Goal: Task Accomplishment & Management: Manage account settings

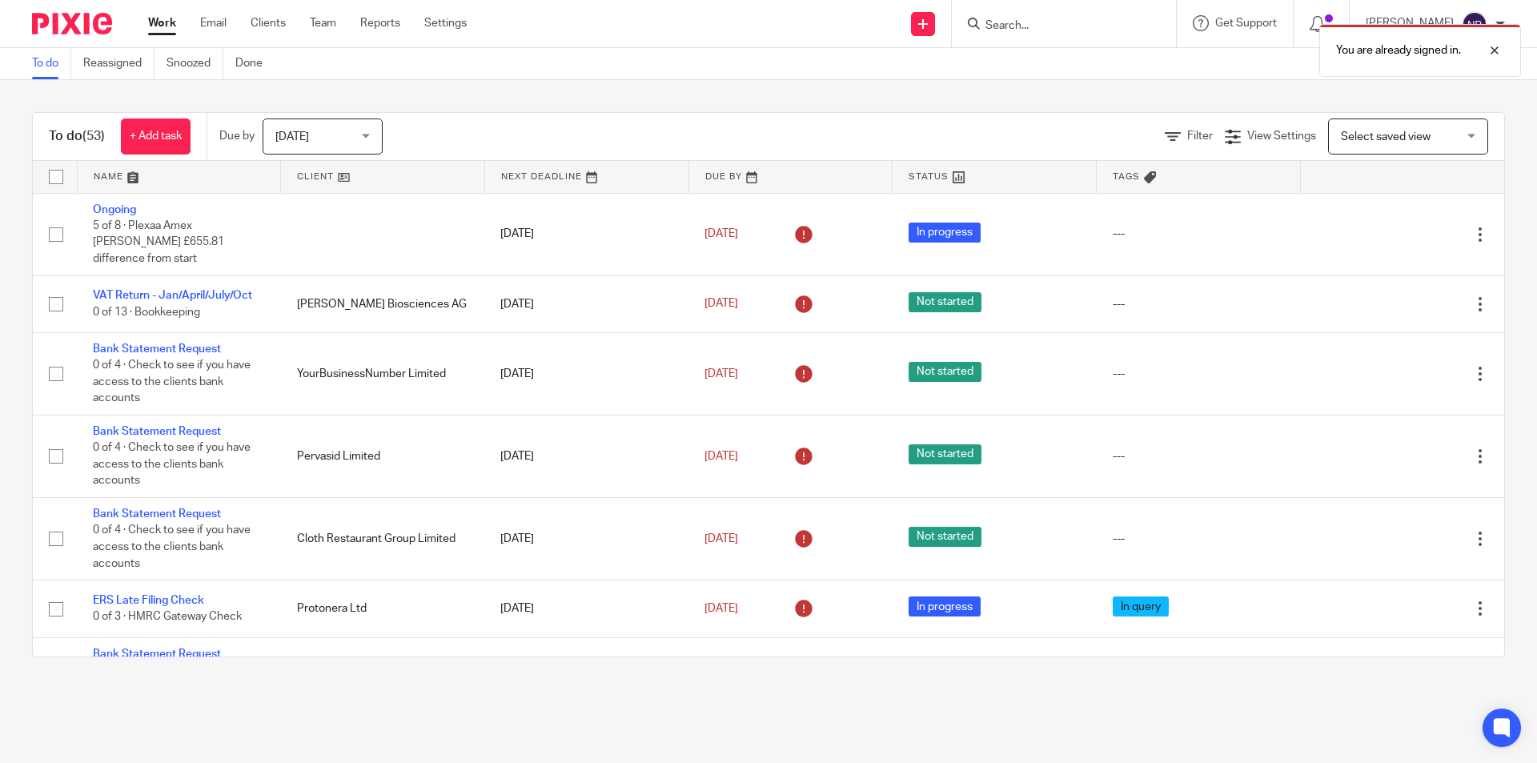
drag, startPoint x: 1090, startPoint y: 34, endPoint x: 1060, endPoint y: 29, distance: 30.8
click at [1089, 34] on div "You are already signed in." at bounding box center [1144, 46] width 752 height 61
click at [1497, 53] on div at bounding box center [1482, 50] width 43 height 19
click at [1004, 27] on input "Search" at bounding box center [1056, 26] width 144 height 14
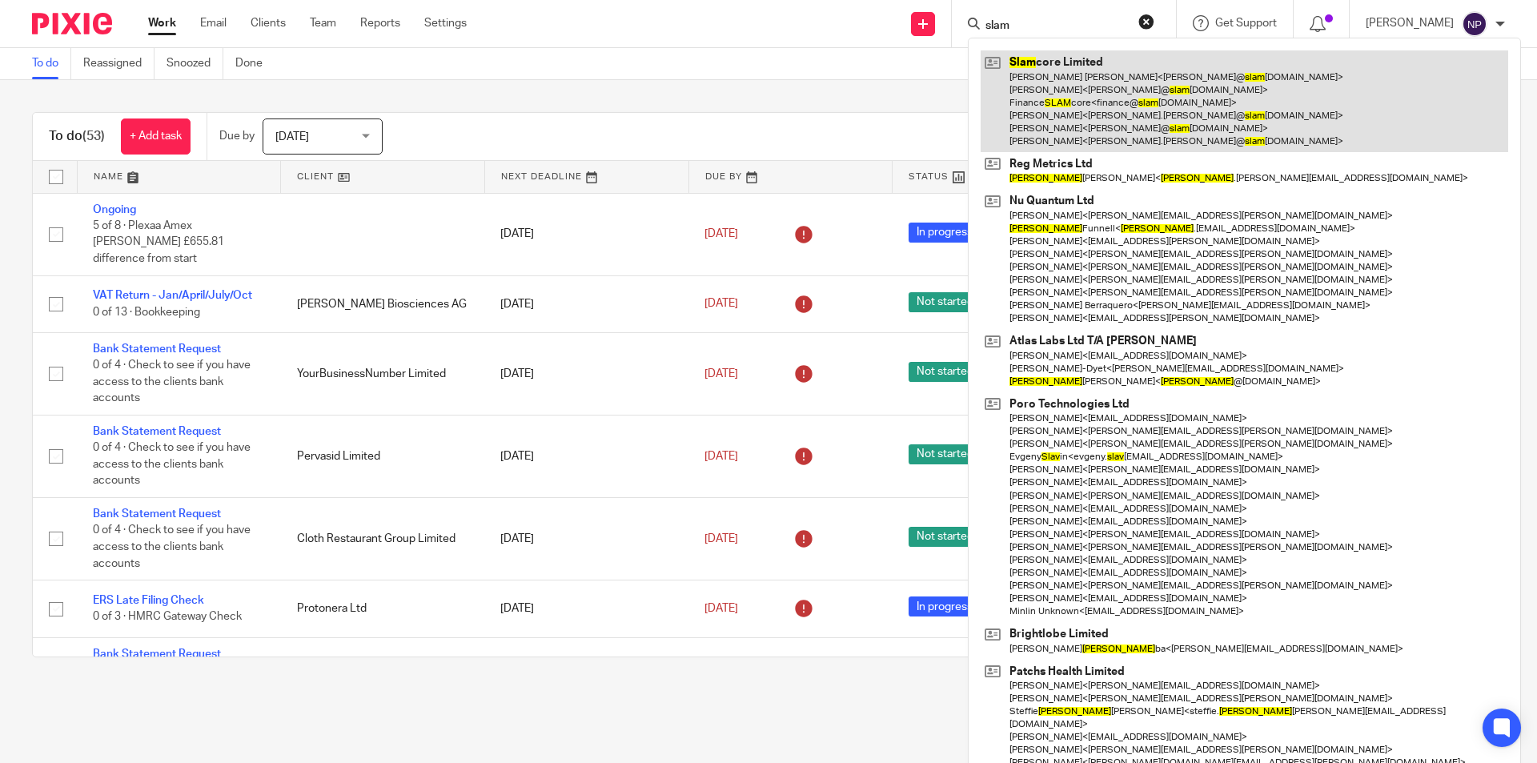
type input "slam"
click at [1095, 100] on link at bounding box center [1244, 101] width 527 height 102
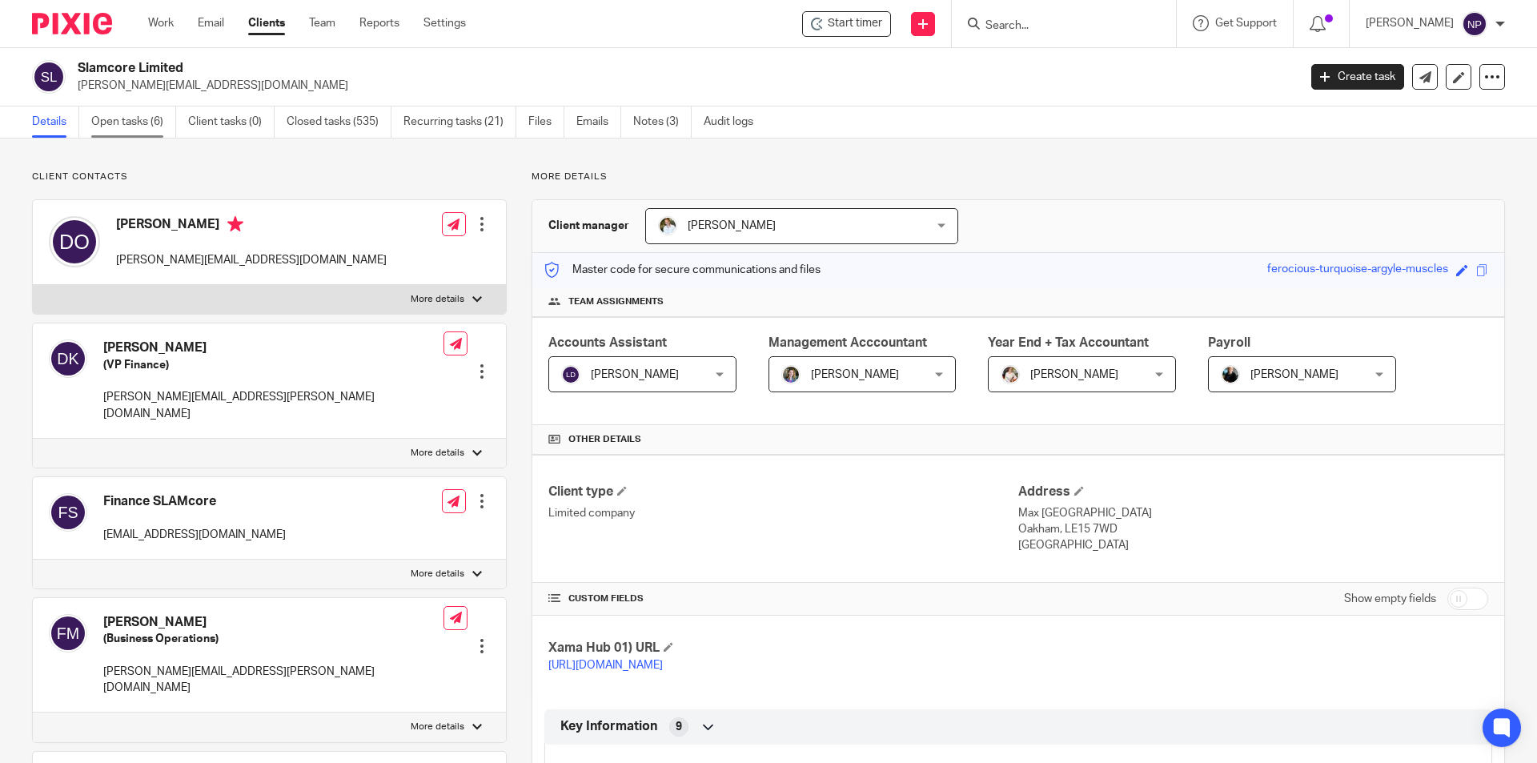
click at [110, 110] on link "Open tasks (6)" at bounding box center [133, 121] width 85 height 31
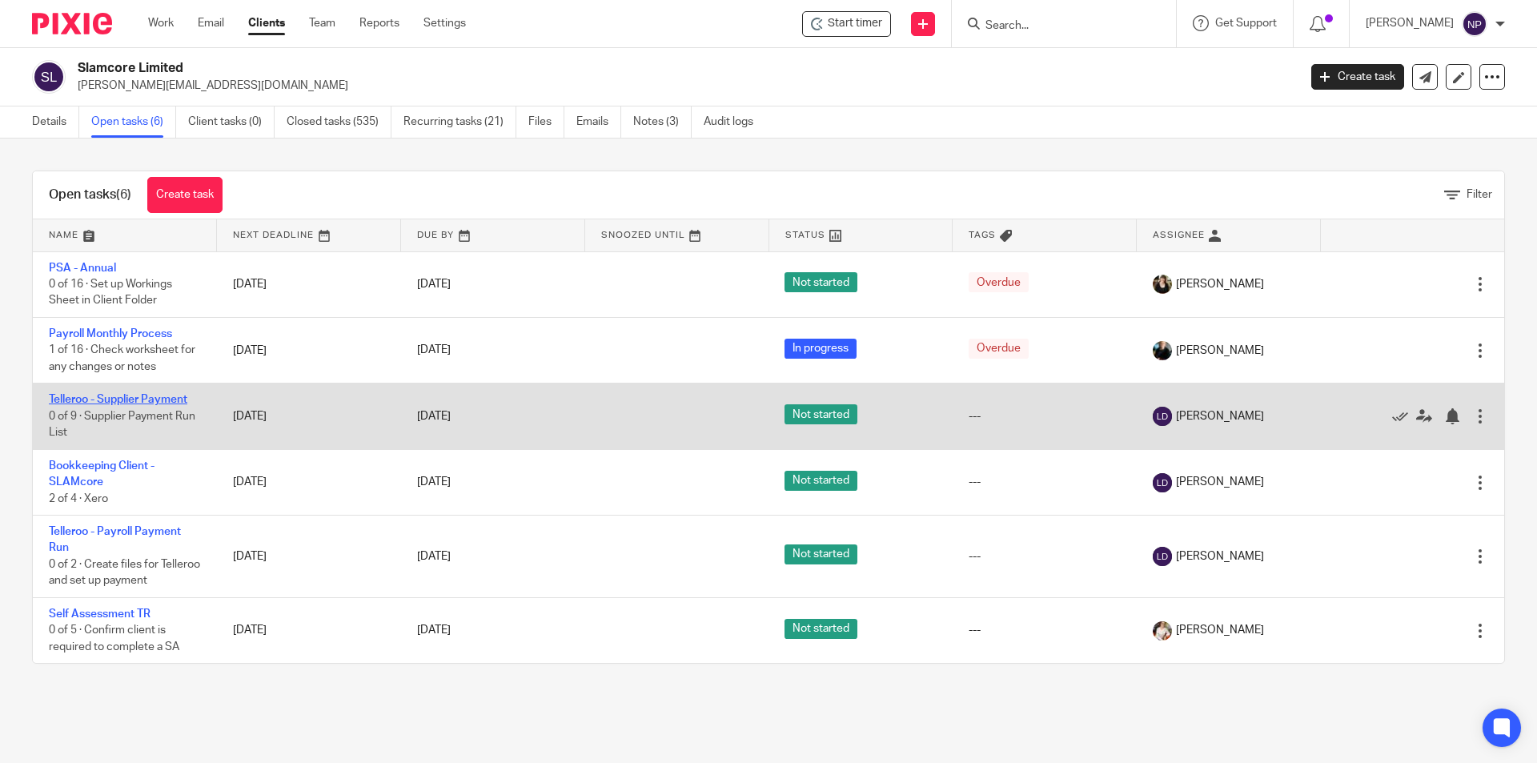
click at [170, 402] on link "Telleroo - Supplier Payment" at bounding box center [118, 399] width 138 height 11
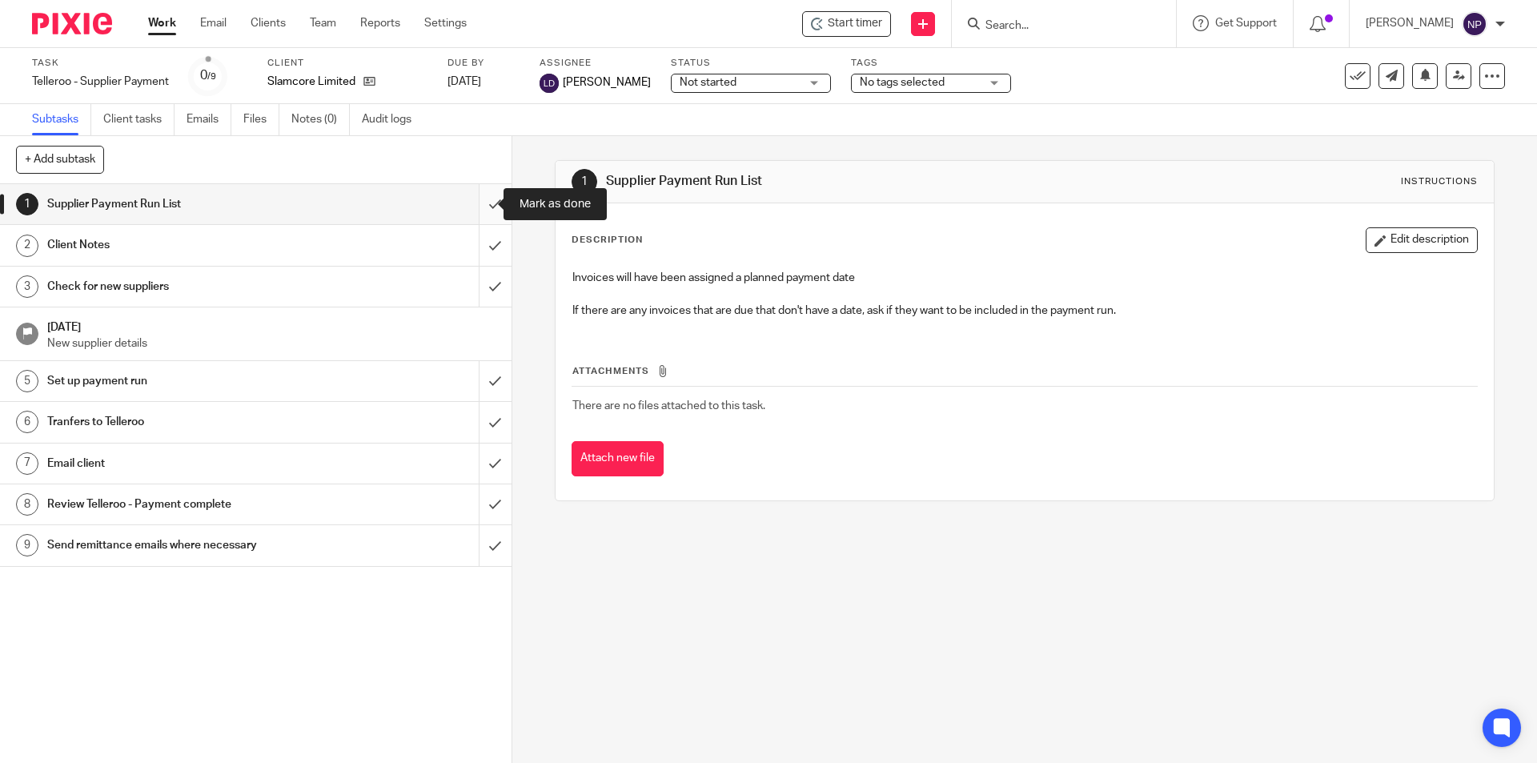
click at [479, 209] on input "submit" at bounding box center [255, 204] width 511 height 40
click at [481, 239] on input "submit" at bounding box center [255, 245] width 511 height 40
click at [482, 303] on input "submit" at bounding box center [255, 287] width 511 height 40
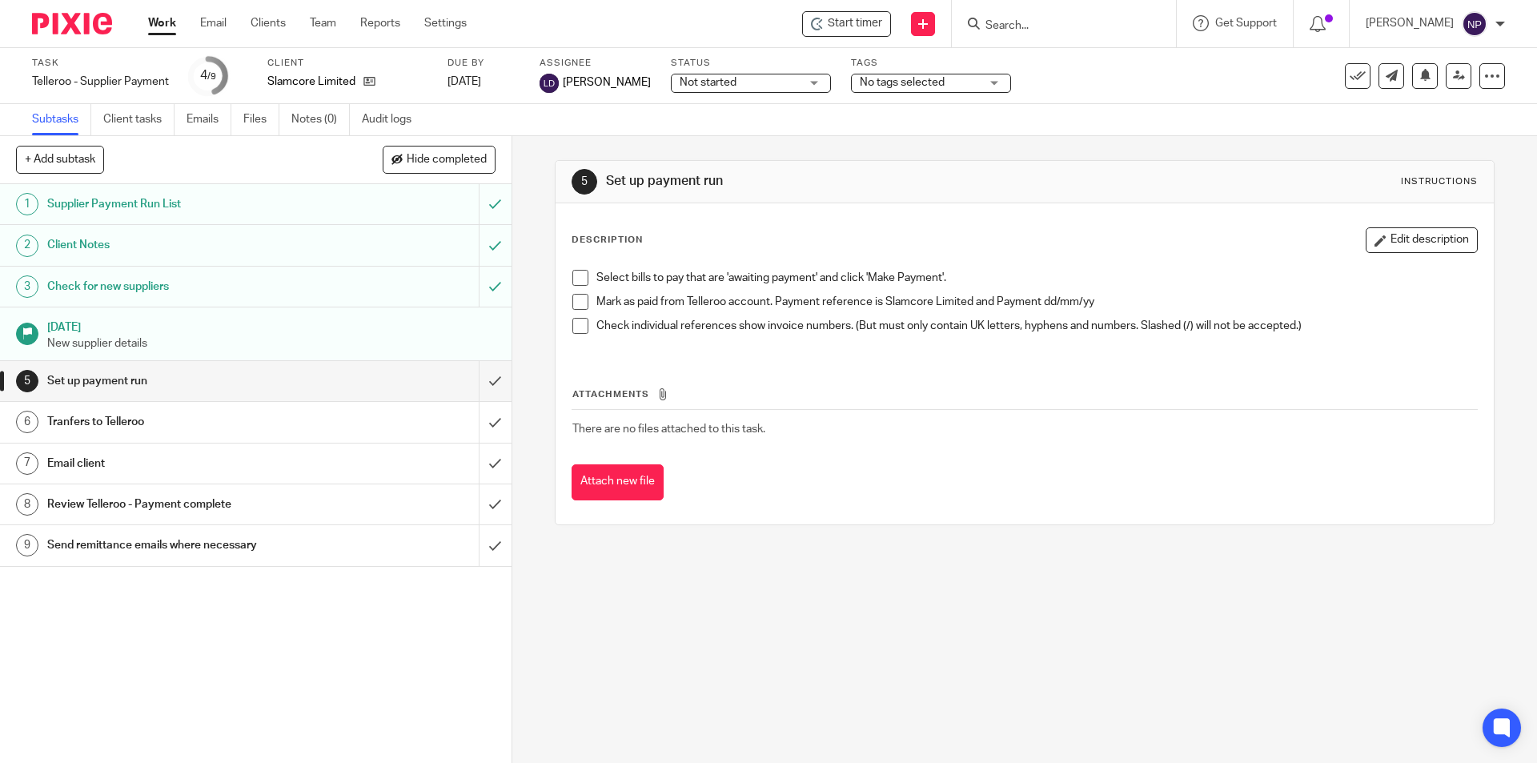
click at [572, 274] on span at bounding box center [580, 278] width 16 height 16
click at [576, 304] on span at bounding box center [580, 302] width 16 height 16
click at [576, 327] on span at bounding box center [580, 326] width 16 height 16
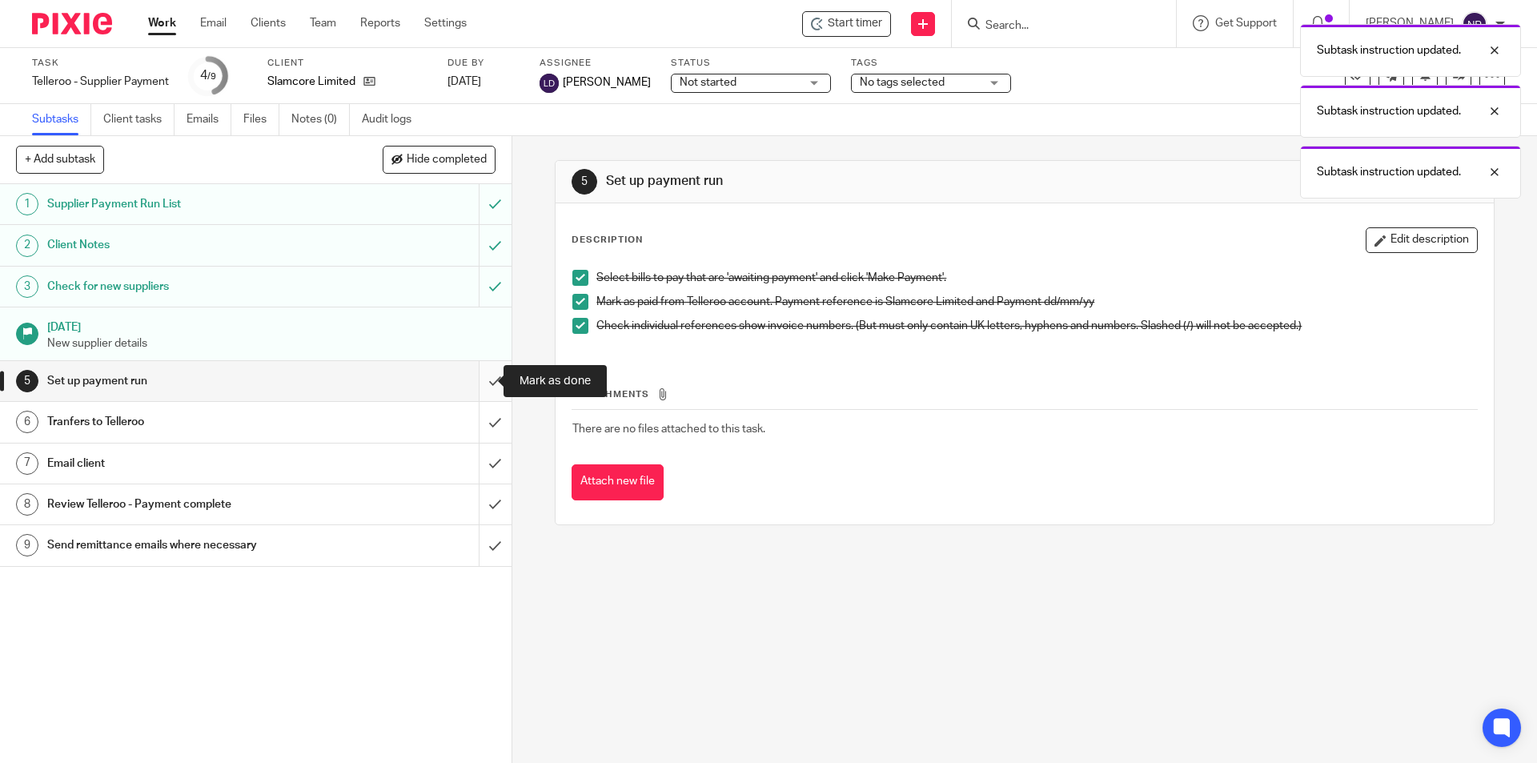
click at [487, 376] on input "submit" at bounding box center [255, 381] width 511 height 40
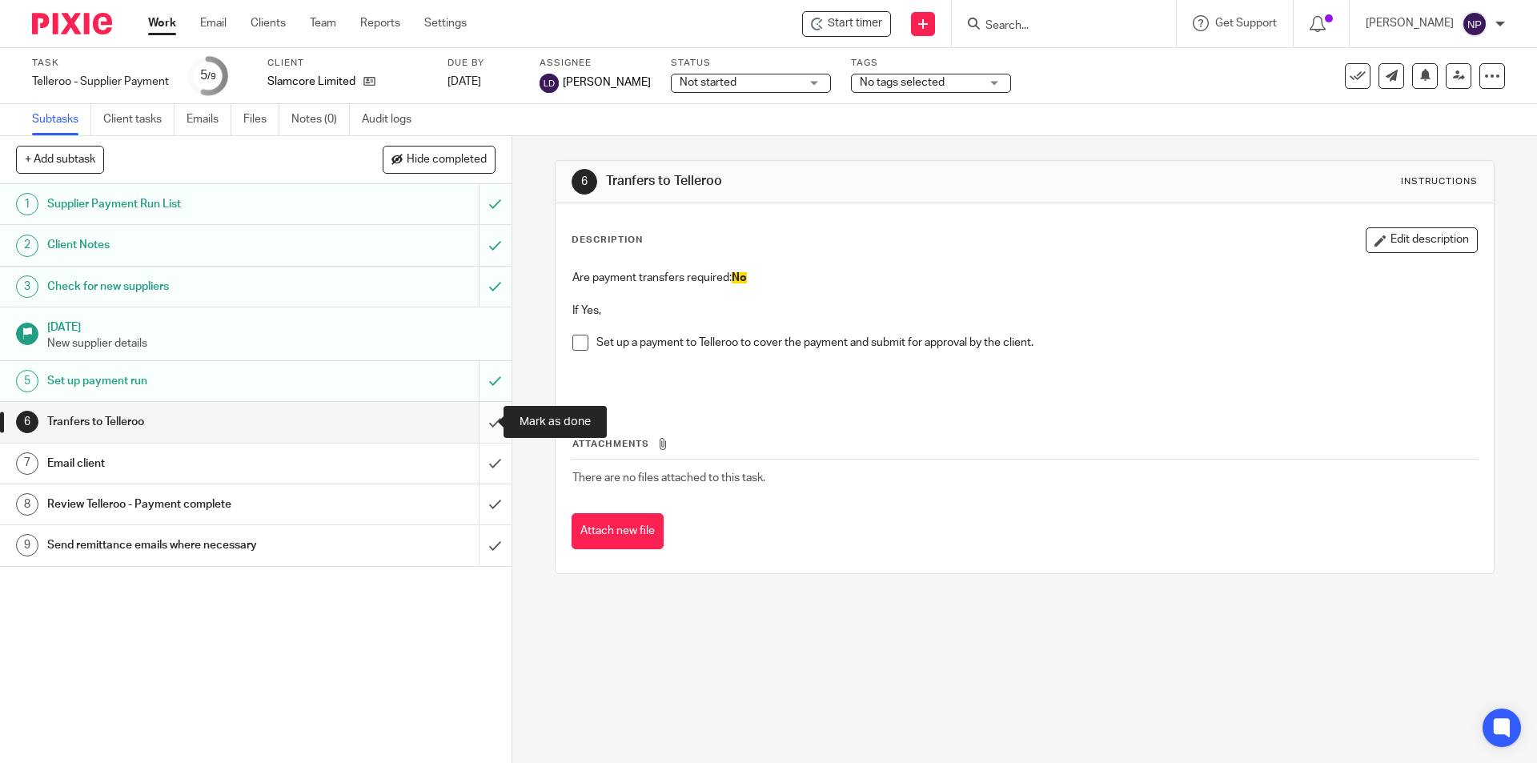
click at [485, 427] on input "submit" at bounding box center [255, 422] width 511 height 40
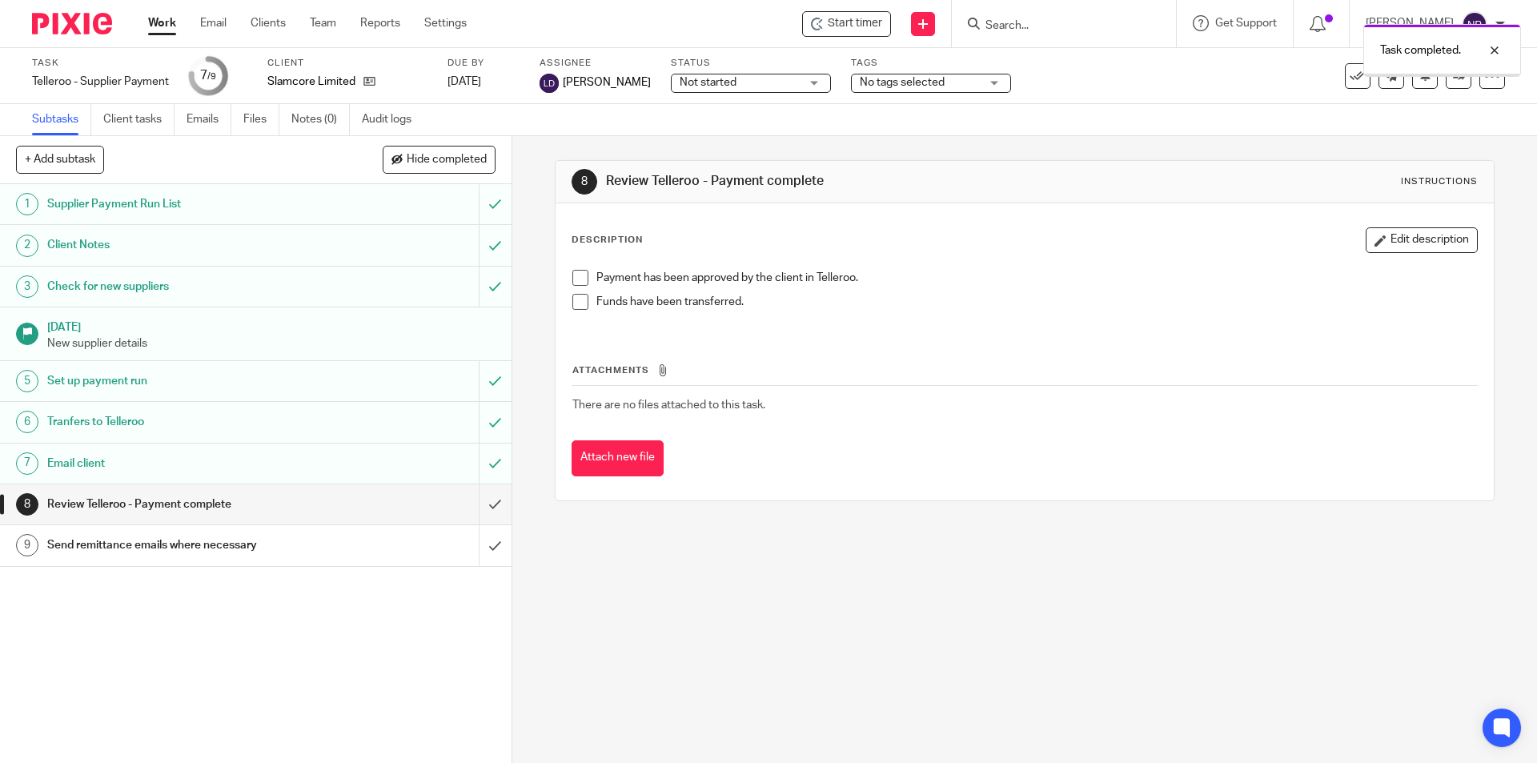
click at [788, 86] on span "Not started" at bounding box center [740, 82] width 120 height 17
click at [740, 141] on li "In progress" at bounding box center [747, 141] width 158 height 33
click at [946, 75] on div "Task completed." at bounding box center [1144, 46] width 752 height 61
click at [945, 90] on span "No tags selected" at bounding box center [920, 82] width 120 height 17
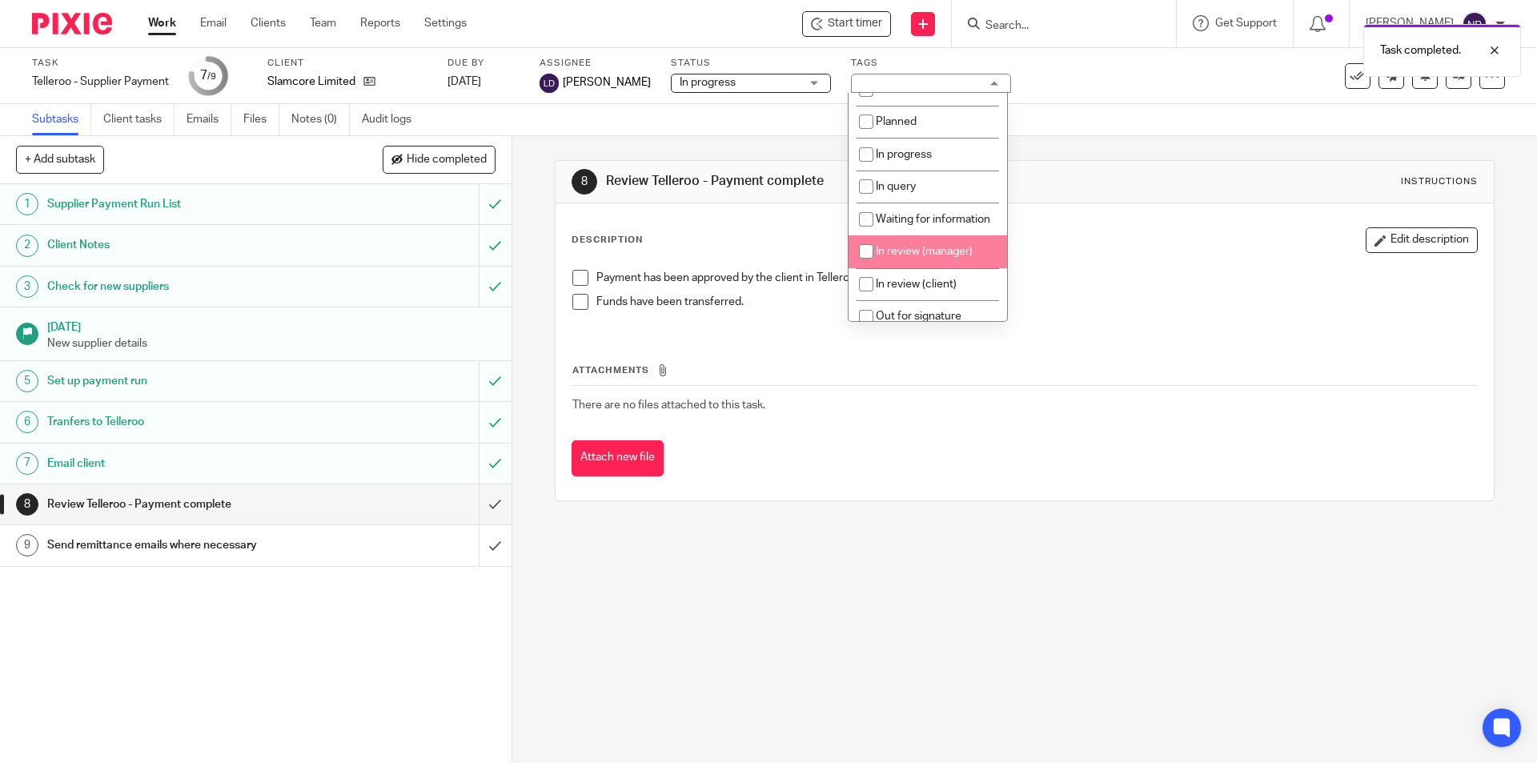
scroll to position [80, 0]
click at [921, 273] on li "In review (client)" at bounding box center [927, 256] width 158 height 33
checkbox input "true"
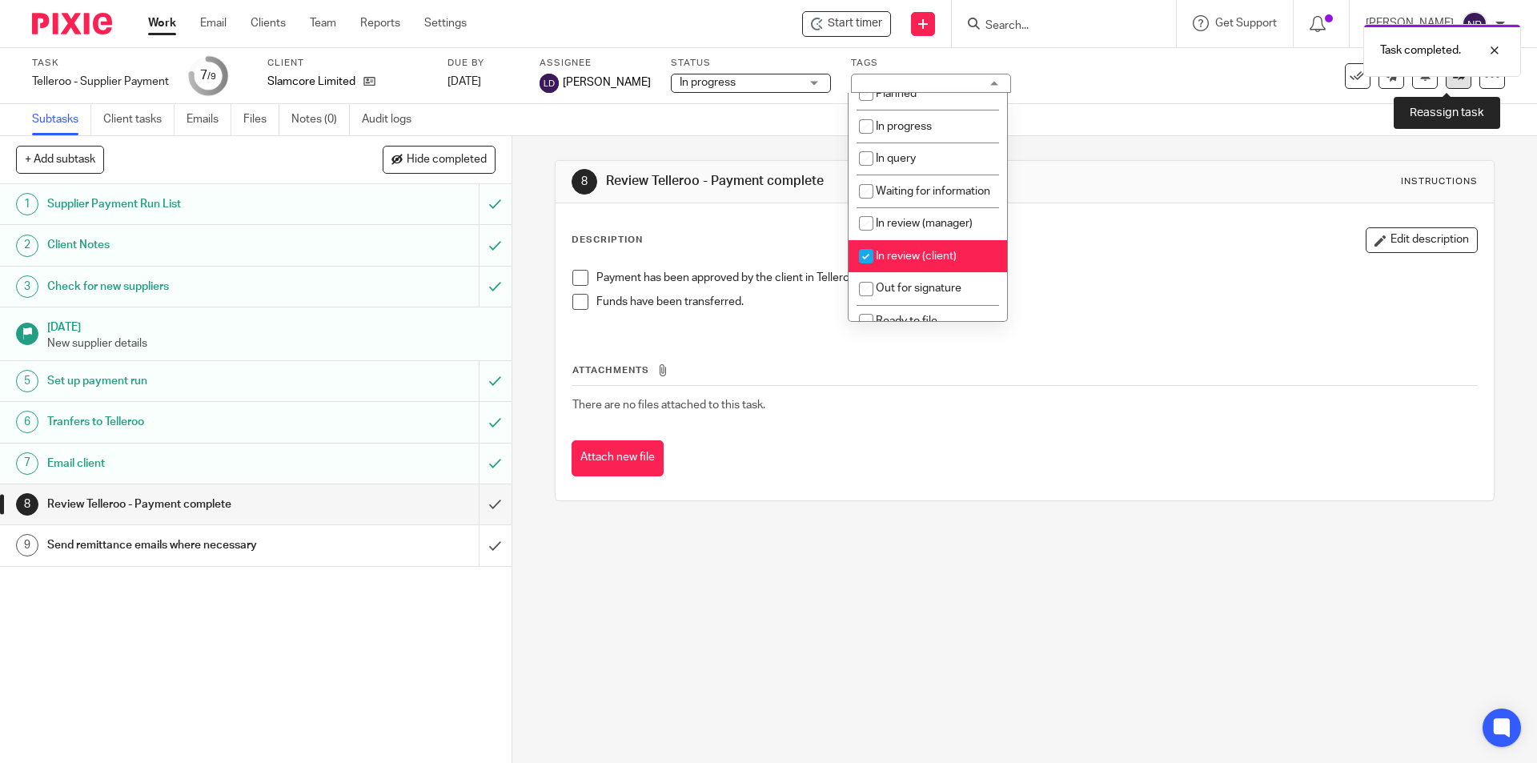
click at [1454, 84] on link at bounding box center [1459, 76] width 26 height 26
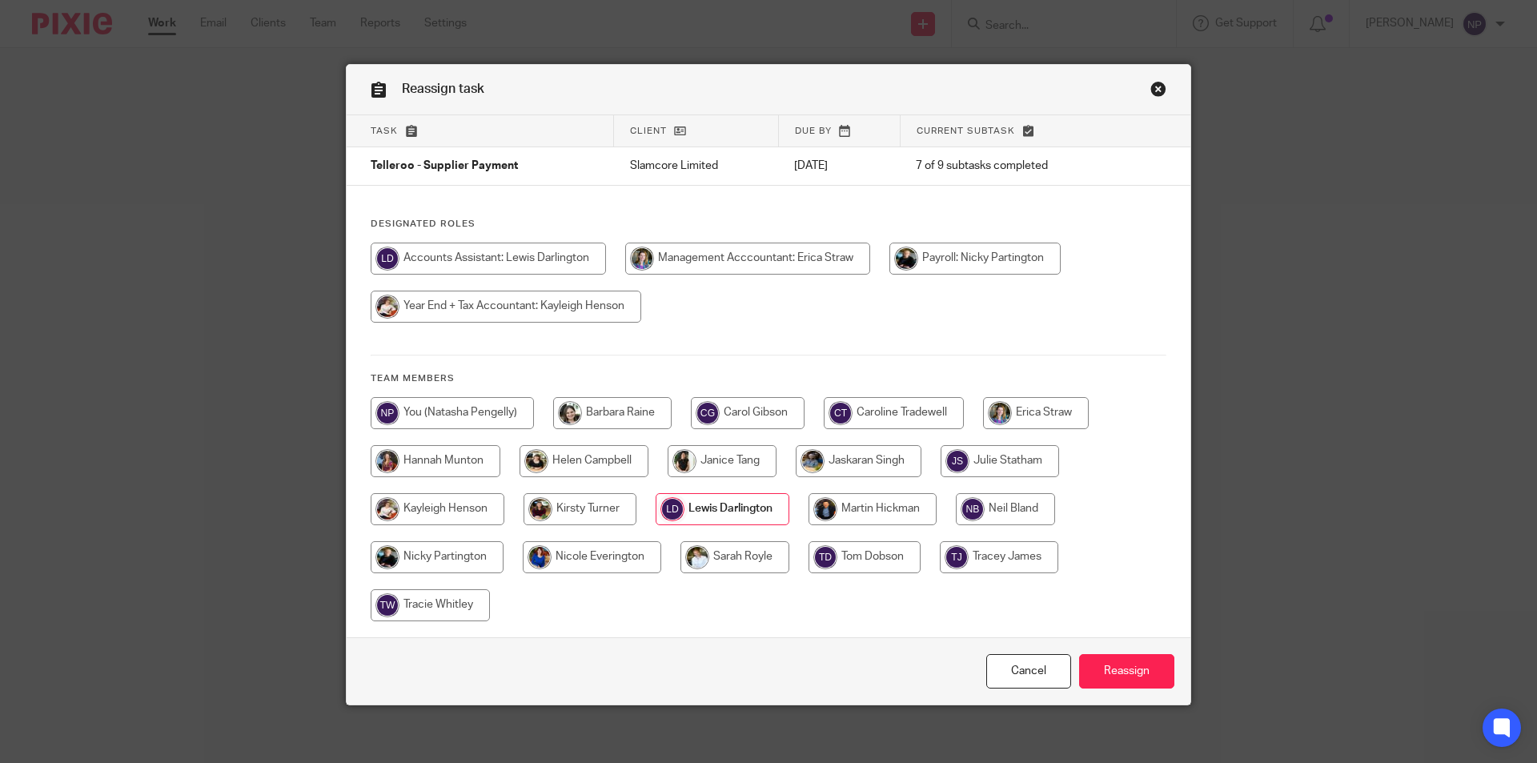
click at [754, 514] on input "radio" at bounding box center [723, 509] width 134 height 32
click at [1118, 676] on input "Reassign" at bounding box center [1126, 671] width 95 height 34
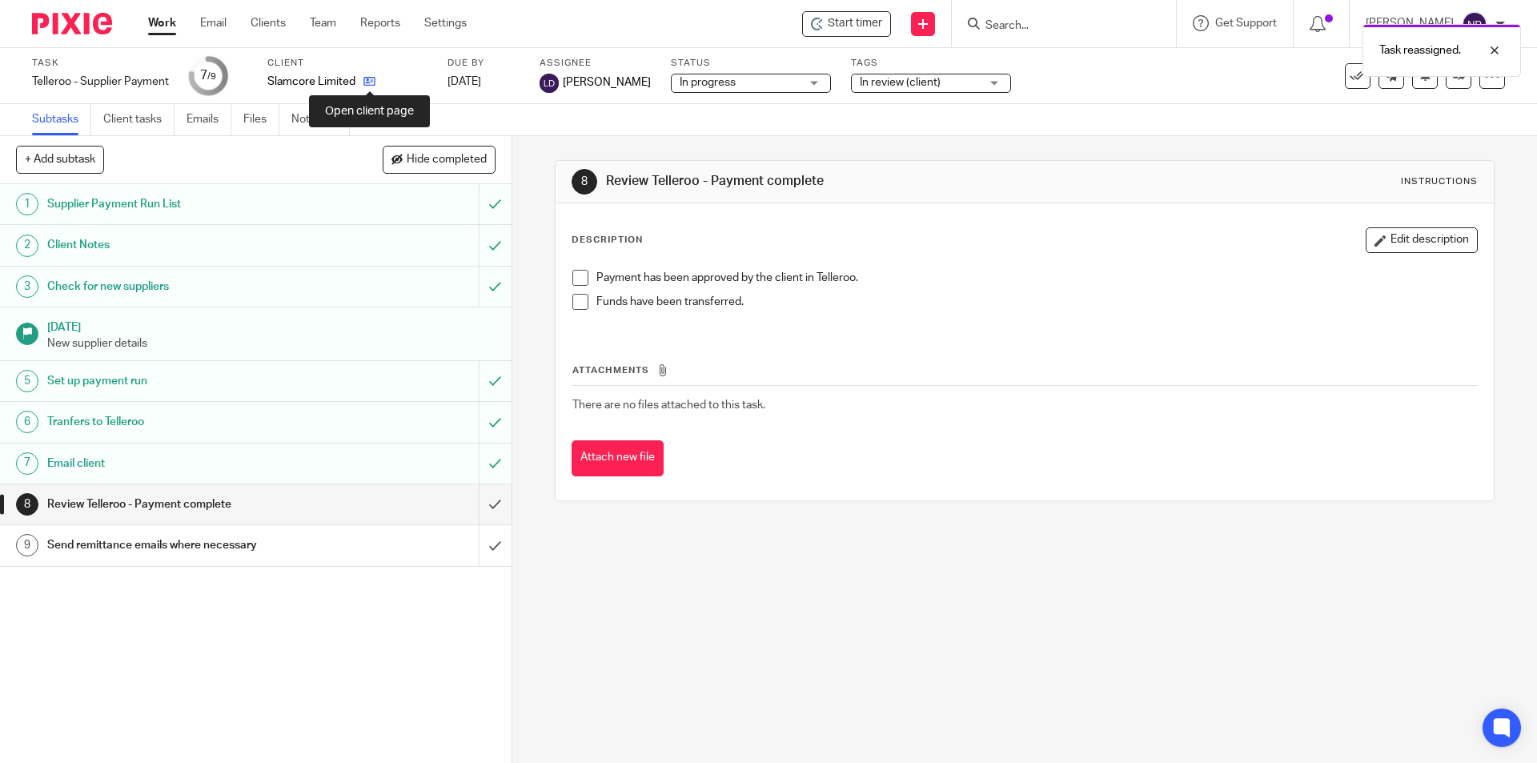
click at [367, 84] on icon at bounding box center [369, 81] width 12 height 12
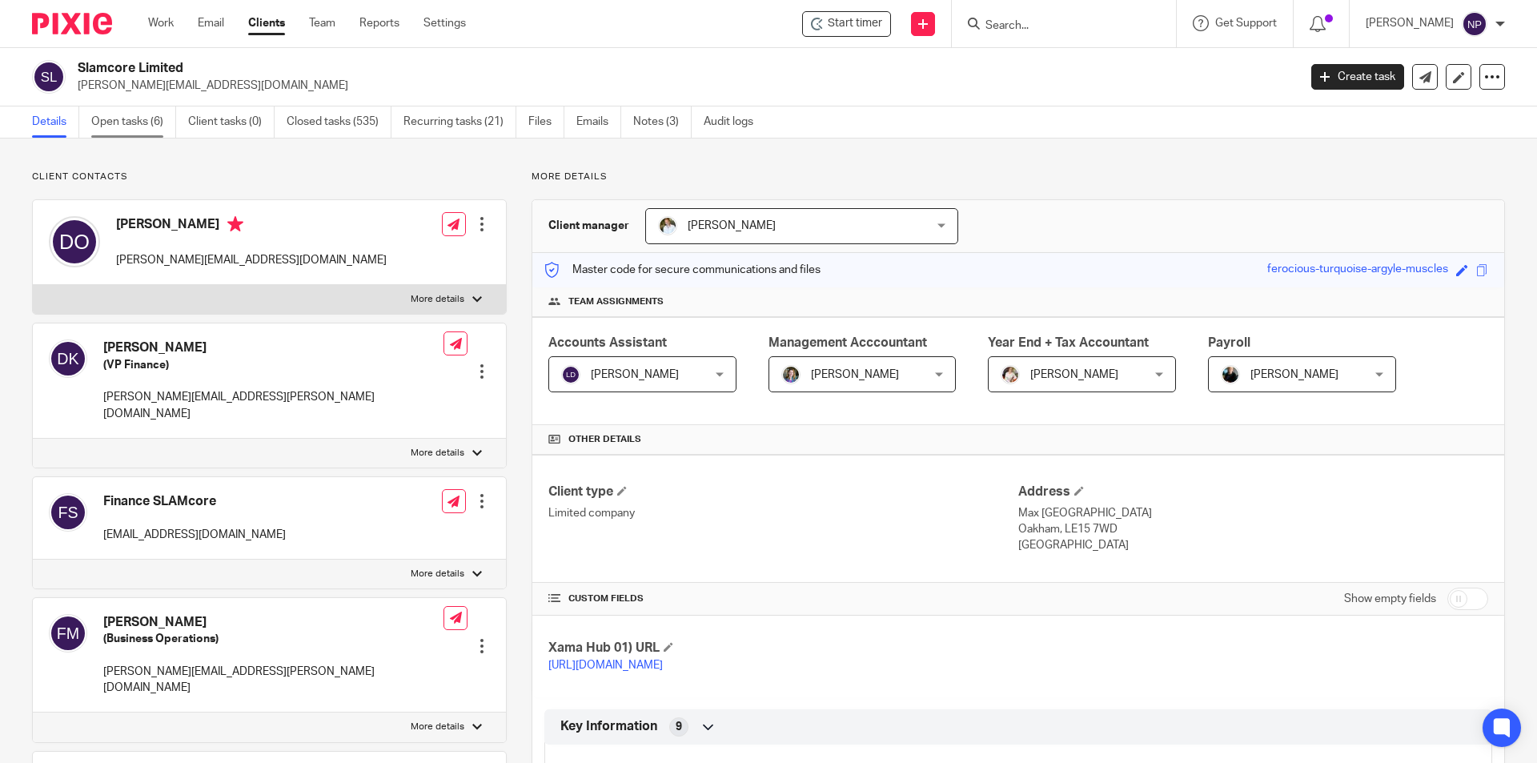
click at [148, 117] on link "Open tasks (6)" at bounding box center [133, 121] width 85 height 31
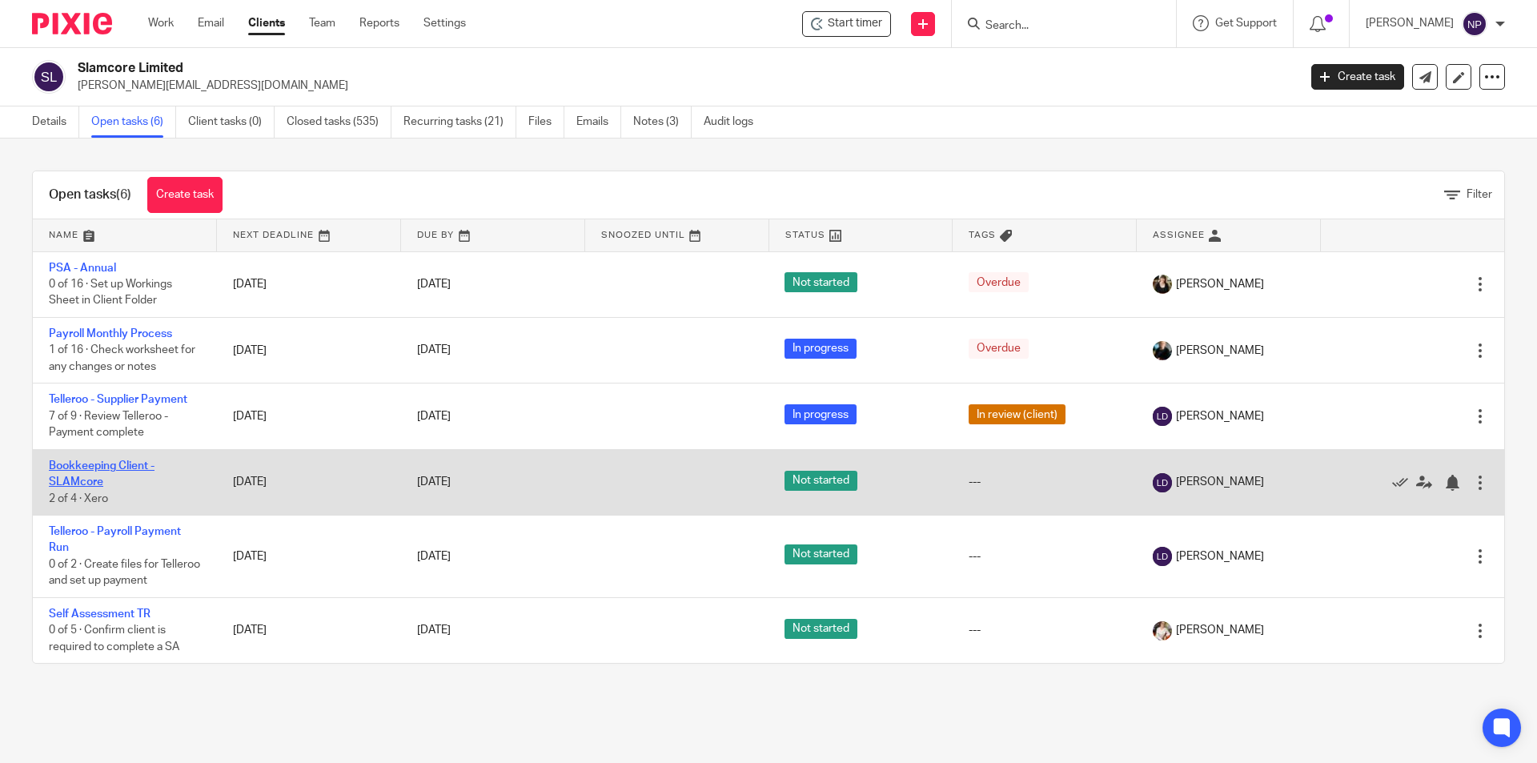
click at [122, 469] on link "Bookkeeping Client - SLAMcore" at bounding box center [102, 473] width 106 height 27
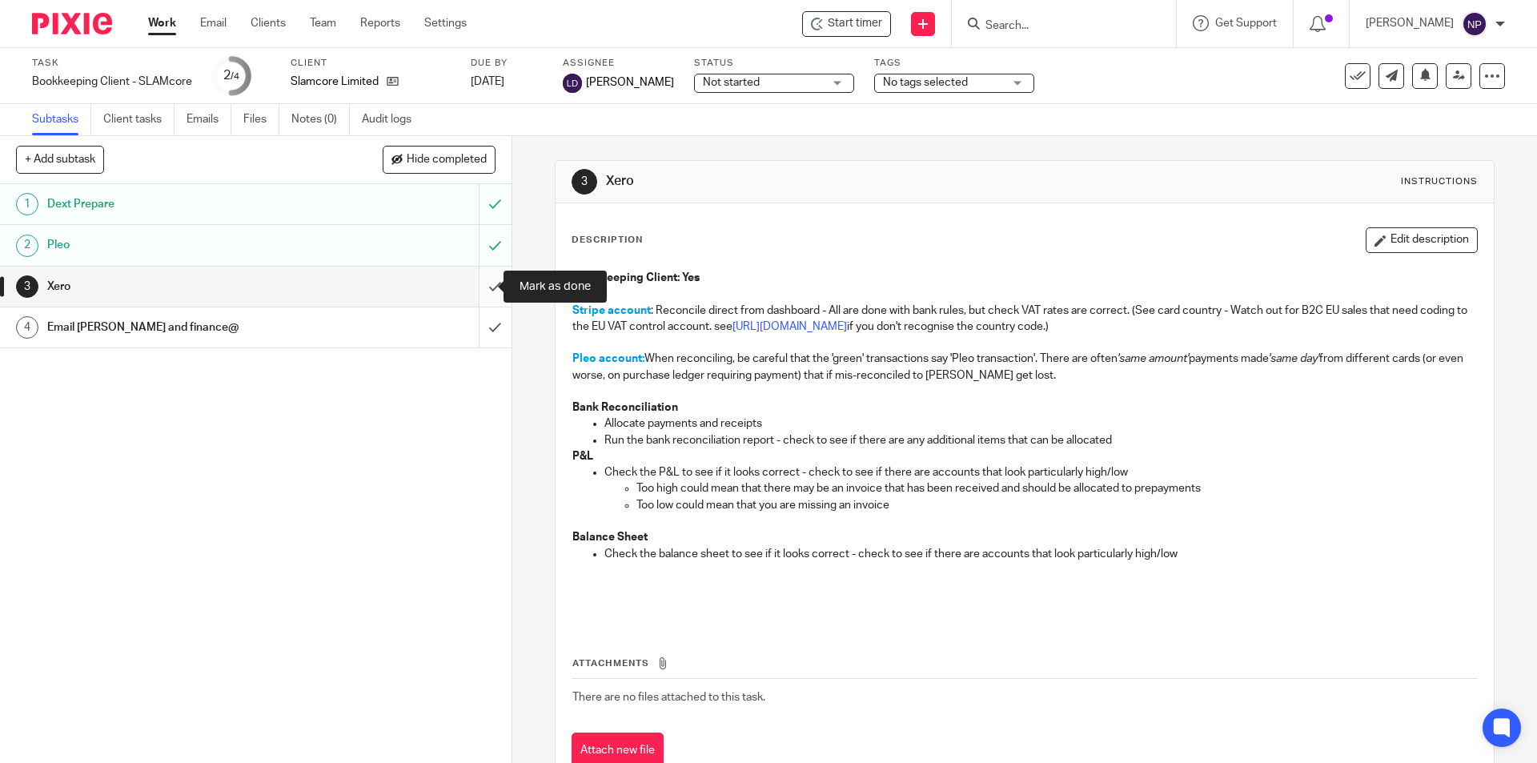
click at [477, 282] on input "submit" at bounding box center [255, 287] width 511 height 40
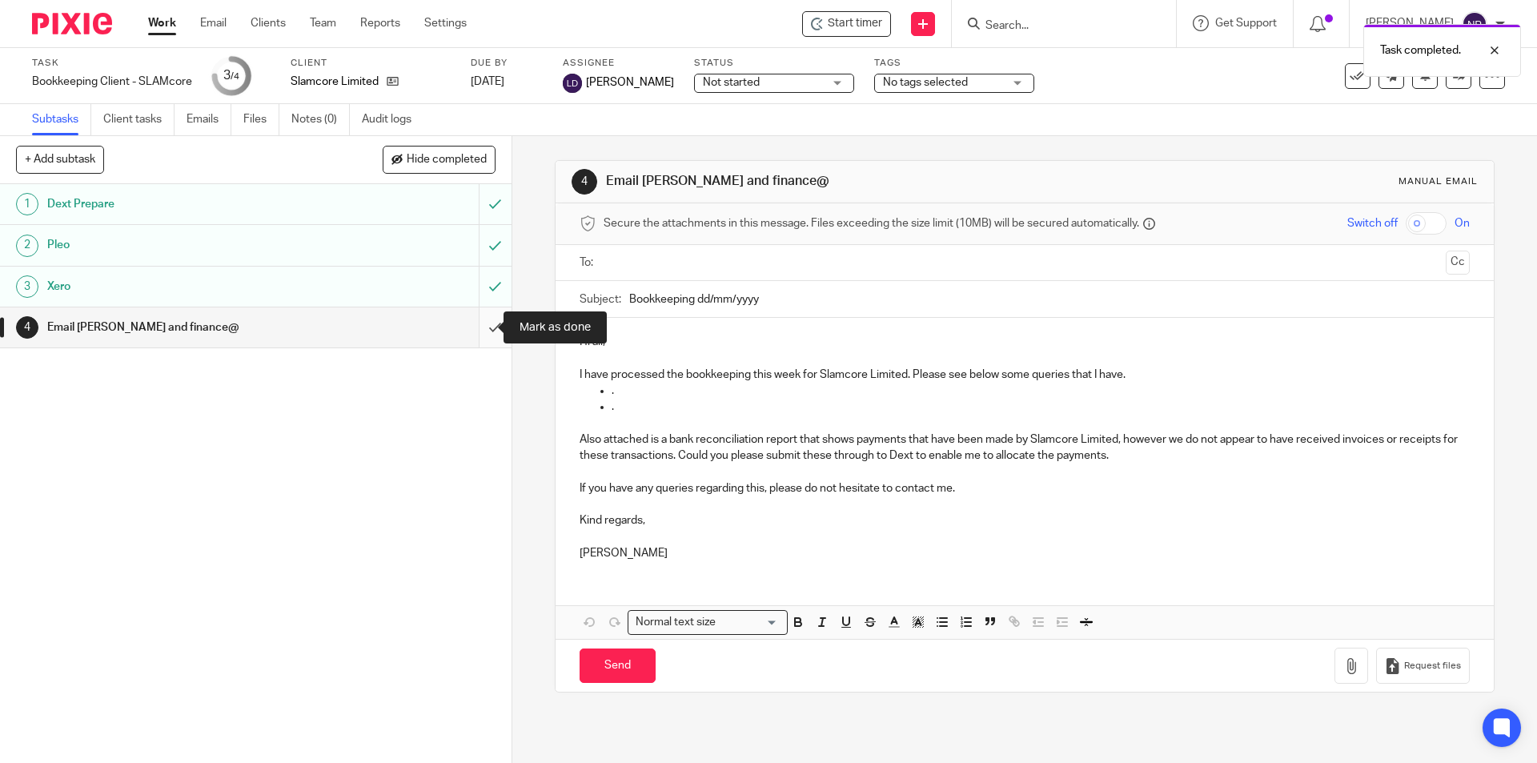
click at [477, 332] on input "submit" at bounding box center [255, 327] width 511 height 40
